Goal: Check status: Check status

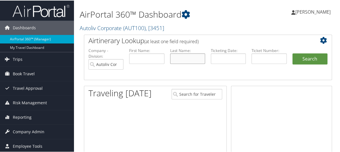
drag, startPoint x: 0, startPoint y: 0, endPoint x: 185, endPoint y: 59, distance: 194.2
click at [185, 59] on input "text" at bounding box center [187, 58] width 35 height 11
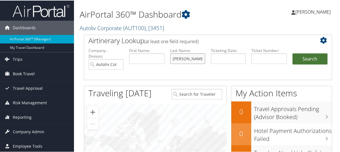
type input "Coronel"
click at [307, 60] on button "Search" at bounding box center [309, 58] width 35 height 11
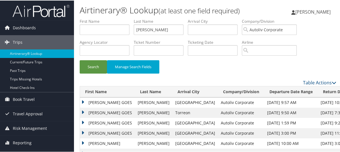
click at [85, 123] on td "ARNALDO GOES" at bounding box center [107, 122] width 55 height 10
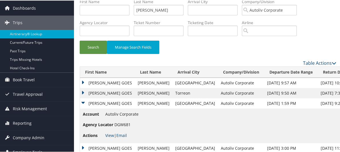
scroll to position [28, 0]
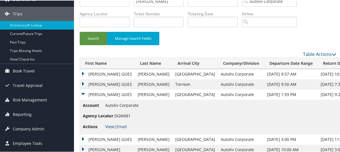
click at [111, 128] on link "View" at bounding box center [109, 125] width 9 height 5
click at [84, 83] on td "ARNALDO GOES" at bounding box center [107, 84] width 55 height 10
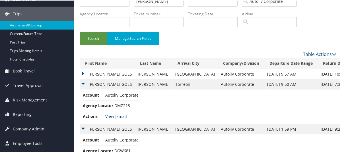
click at [107, 115] on link "View" at bounding box center [109, 115] width 9 height 5
click at [82, 73] on td "[PERSON_NAME] GOES" at bounding box center [107, 74] width 55 height 10
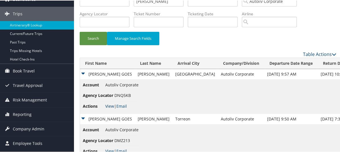
click at [109, 104] on link "View" at bounding box center [109, 105] width 9 height 5
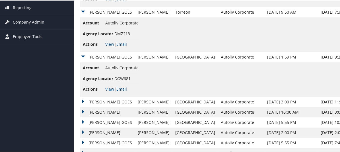
scroll to position [142, 0]
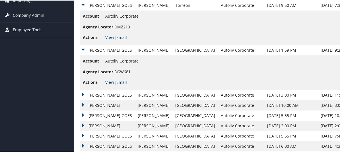
click at [109, 80] on link "View" at bounding box center [109, 81] width 9 height 5
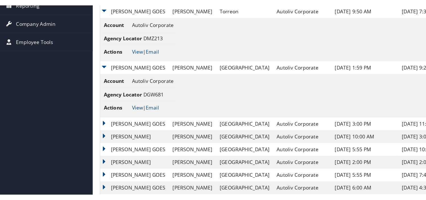
scroll to position [49, 0]
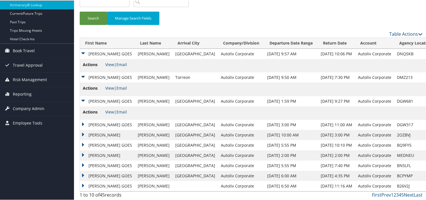
click at [84, 124] on td "ARNALDO GOES" at bounding box center [107, 124] width 55 height 10
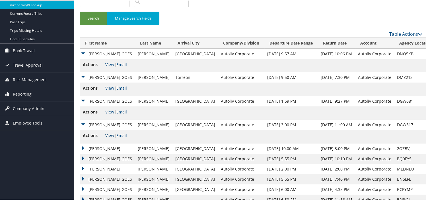
click at [109, 135] on link "View" at bounding box center [109, 135] width 9 height 5
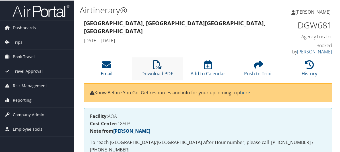
click at [154, 61] on icon at bounding box center [157, 64] width 9 height 9
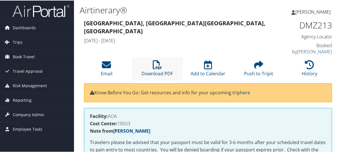
click at [156, 60] on icon at bounding box center [157, 64] width 9 height 9
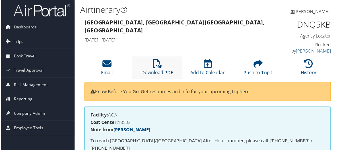
click at [160, 60] on icon at bounding box center [157, 64] width 9 height 9
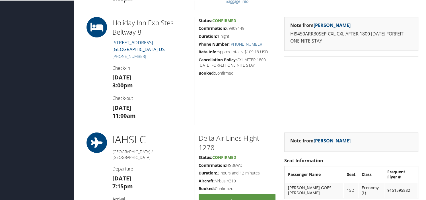
scroll to position [370, 0]
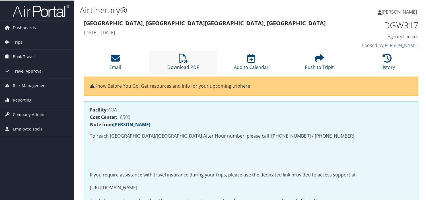
click at [180, 63] on link "Download PDF" at bounding box center [183, 63] width 32 height 14
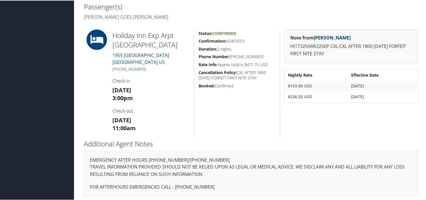
scroll to position [261, 0]
